Goal: Information Seeking & Learning: Understand process/instructions

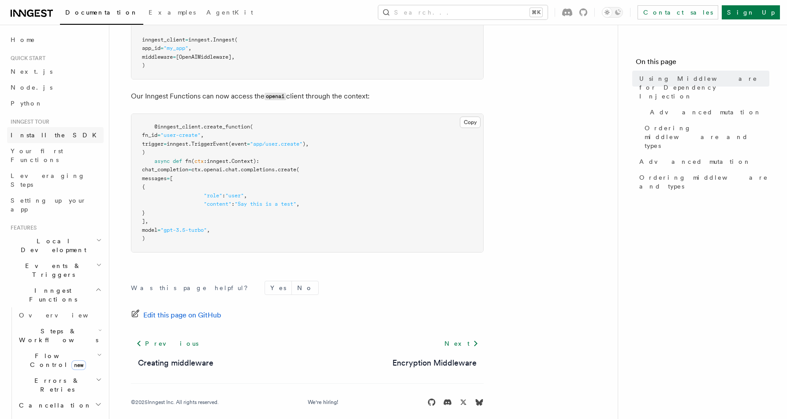
click at [34, 138] on span "Install the SDK" at bounding box center [56, 134] width 91 height 7
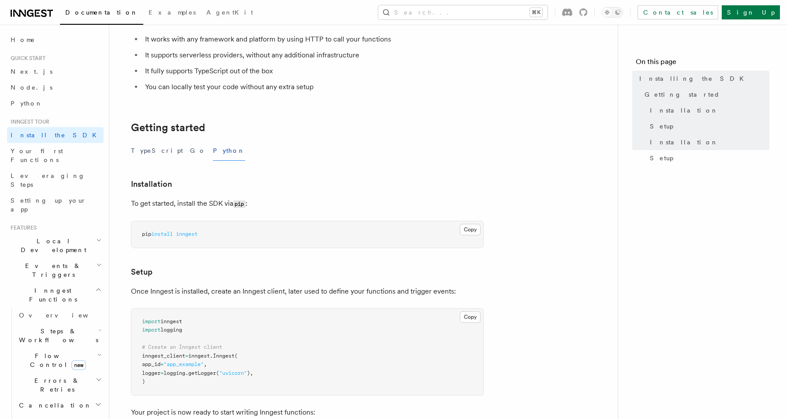
scroll to position [323, 0]
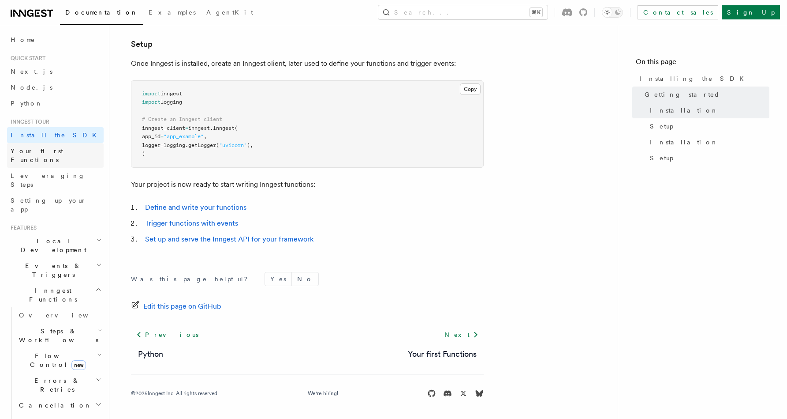
click at [22, 148] on span "Your first Functions" at bounding box center [37, 155] width 52 height 16
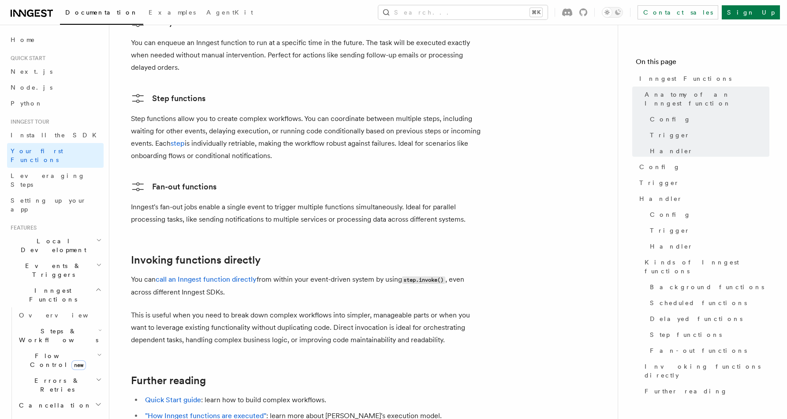
scroll to position [1797, 0]
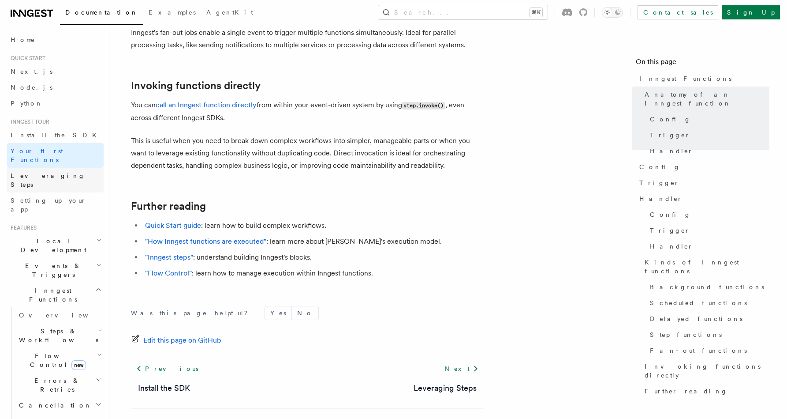
click at [42, 172] on link "Leveraging Steps" at bounding box center [55, 180] width 97 height 25
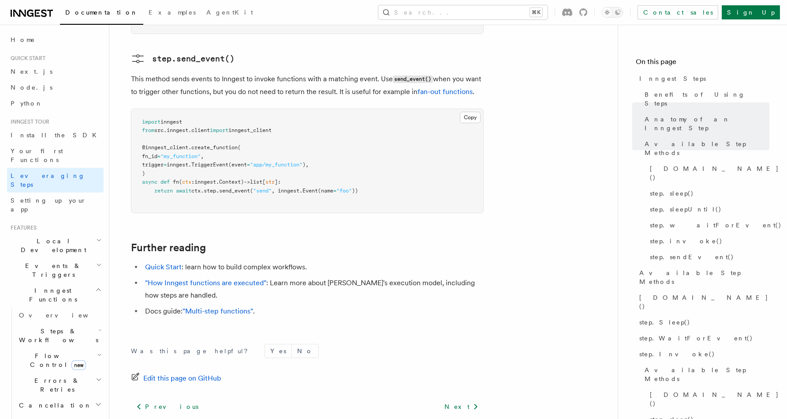
scroll to position [2009, 0]
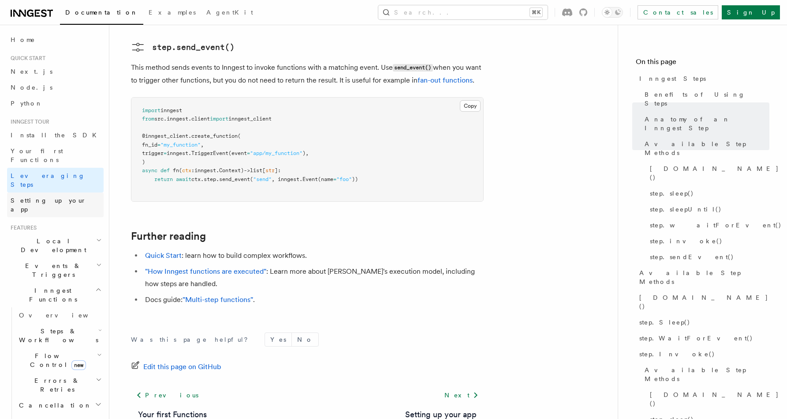
click at [46, 197] on span "Setting up your app" at bounding box center [49, 205] width 76 height 16
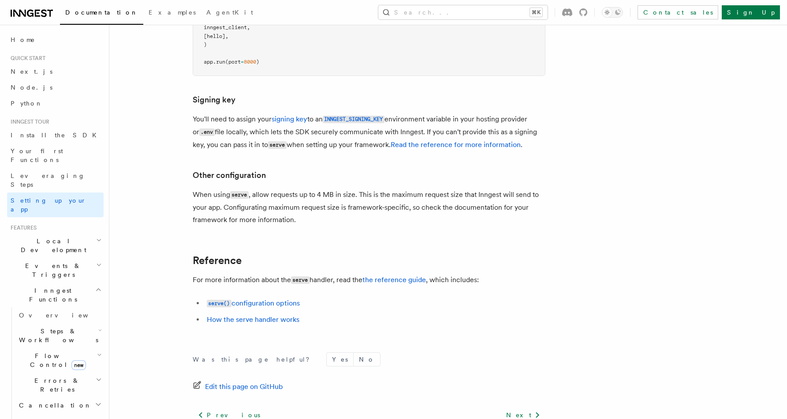
scroll to position [634, 0]
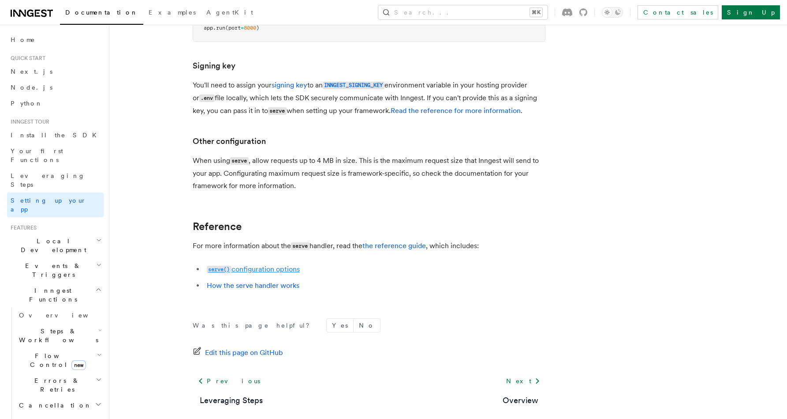
click at [260, 265] on link "serve() configuration options" at bounding box center [253, 269] width 93 height 8
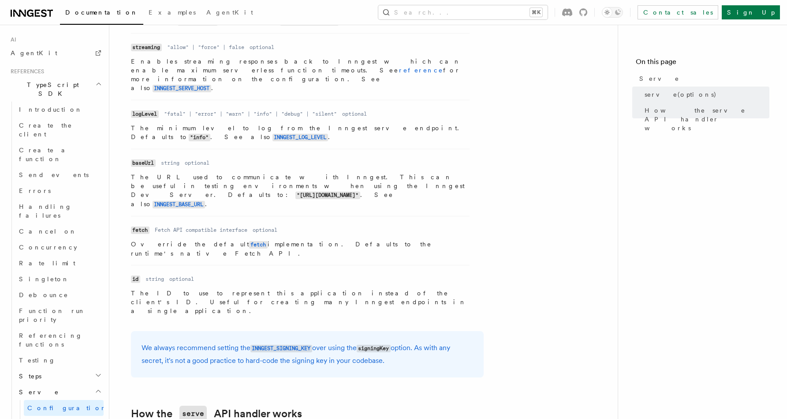
scroll to position [622, 0]
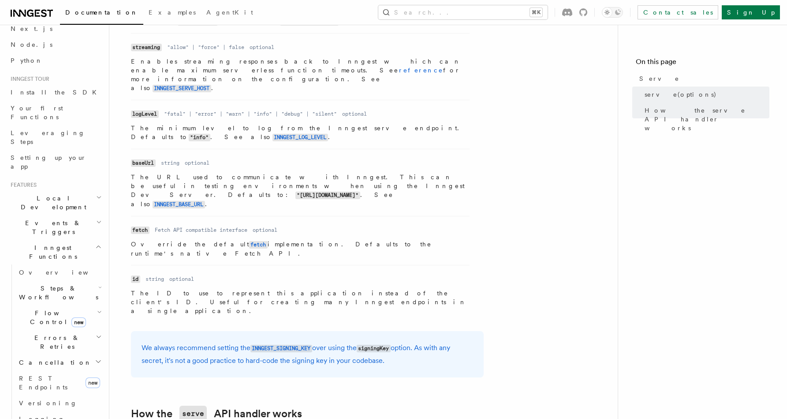
scroll to position [0, 0]
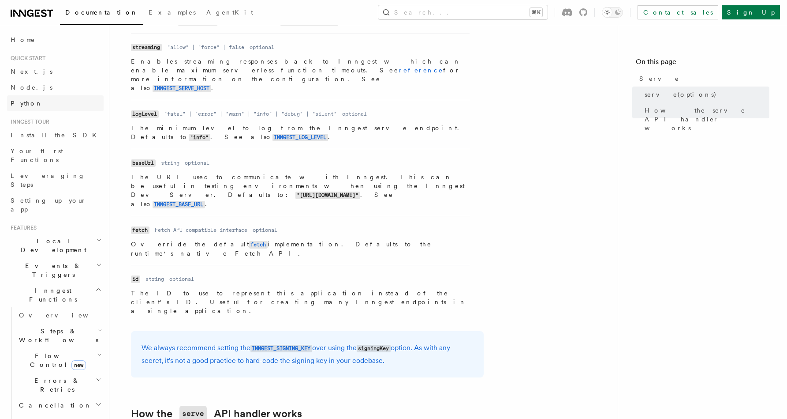
click at [21, 95] on link "Python" at bounding box center [55, 103] width 97 height 16
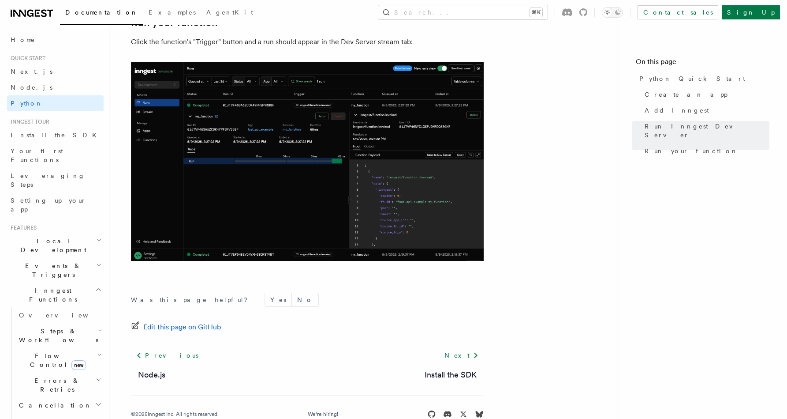
scroll to position [1812, 0]
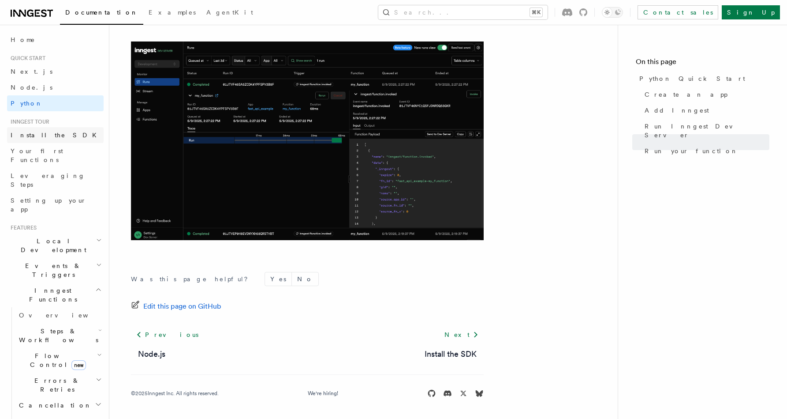
click at [15, 131] on span "Install the SDK" at bounding box center [56, 134] width 91 height 7
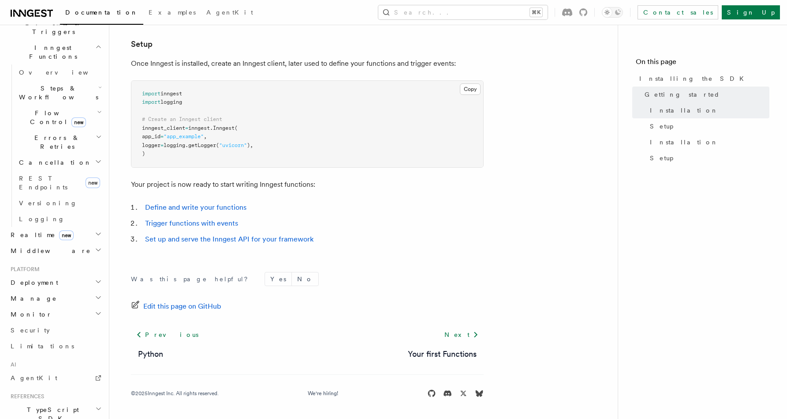
scroll to position [252, 0]
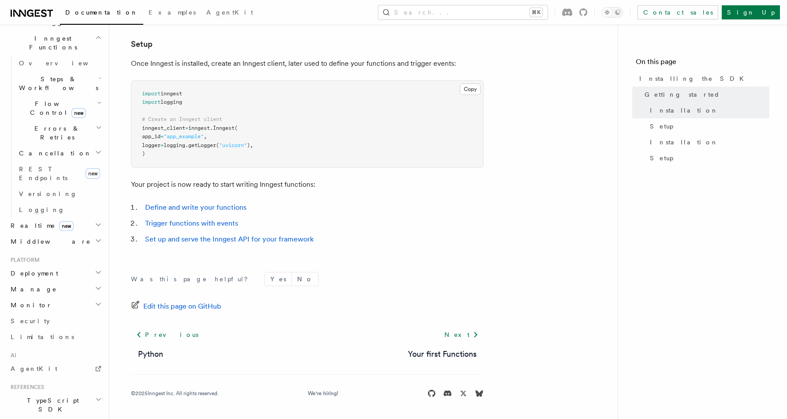
click at [32, 269] on span "Deployment" at bounding box center [32, 273] width 51 height 9
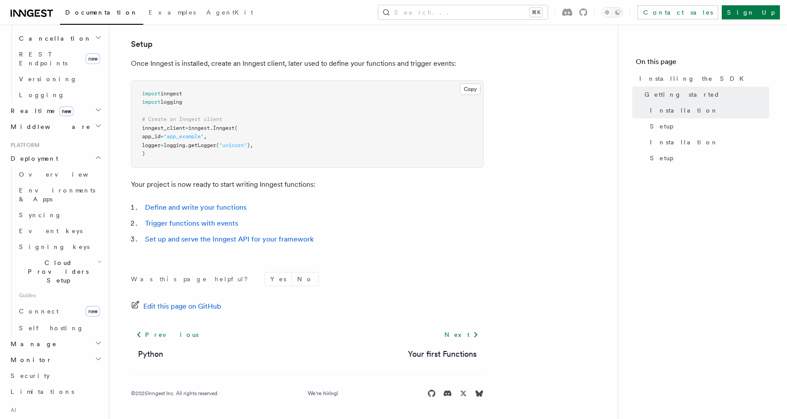
scroll to position [369, 0]
click at [29, 322] on span "Self hosting" at bounding box center [51, 325] width 65 height 7
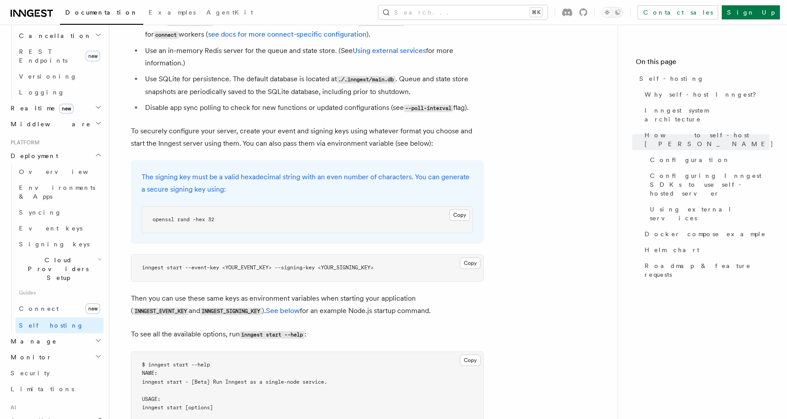
scroll to position [1232, 0]
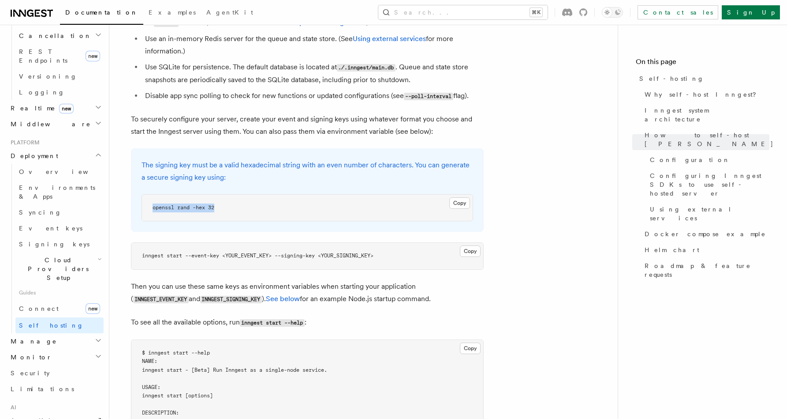
drag, startPoint x: 154, startPoint y: 183, endPoint x: 250, endPoint y: 183, distance: 95.7
click at [250, 195] on pre "openssl rand -hex 32" at bounding box center [307, 208] width 331 height 26
copy span "openssl rand -hex 32"
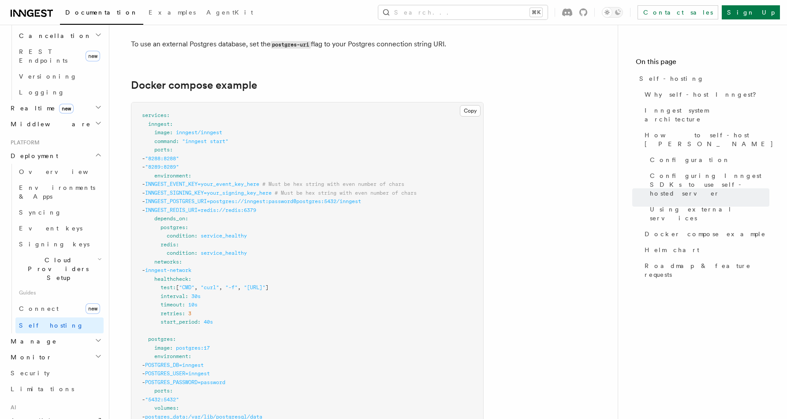
scroll to position [2312, 0]
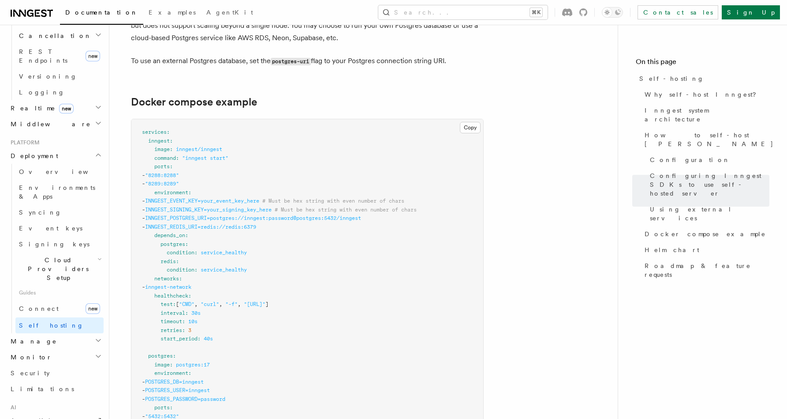
click at [197, 198] on span "INNGEST_EVENT_KEY=your_event_key_here" at bounding box center [202, 201] width 114 height 6
copy span "INNGEST_EVENT_KEY"
